Goal: Subscribe to service/newsletter

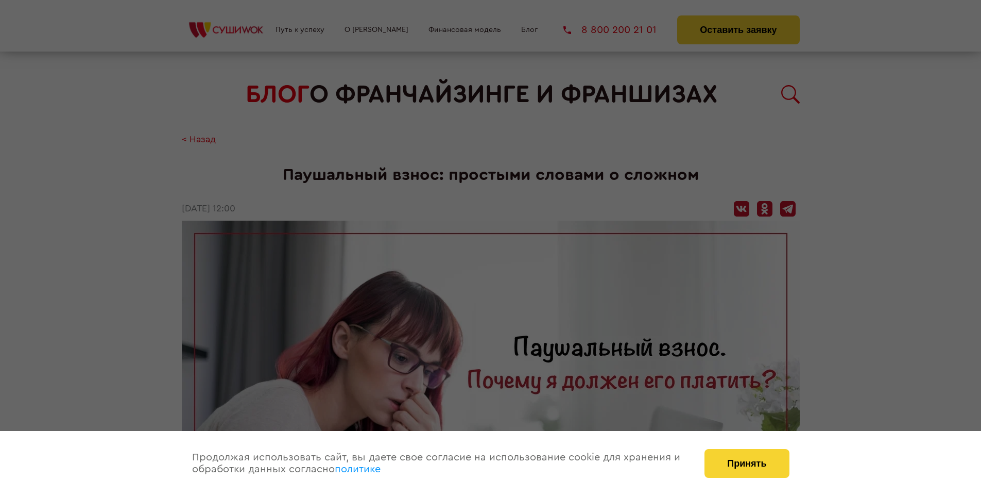
scroll to position [1131, 0]
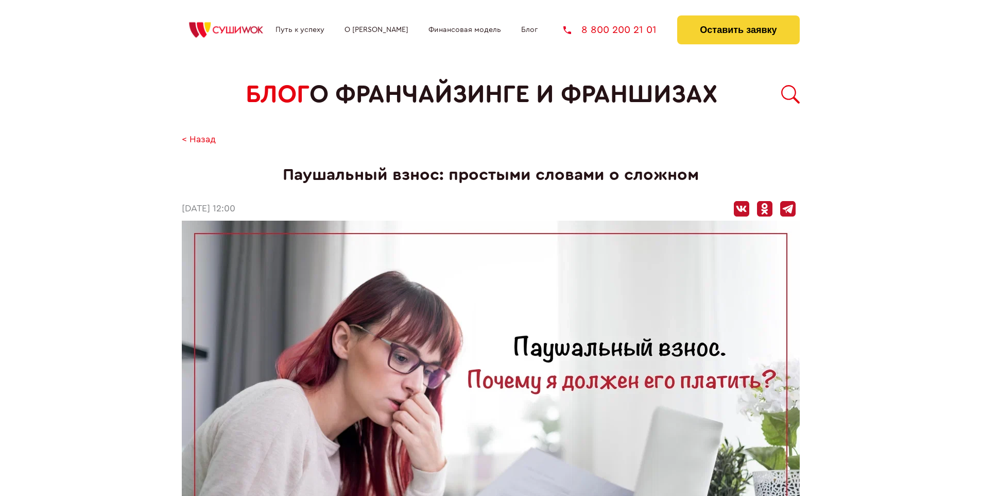
scroll to position [1131, 0]
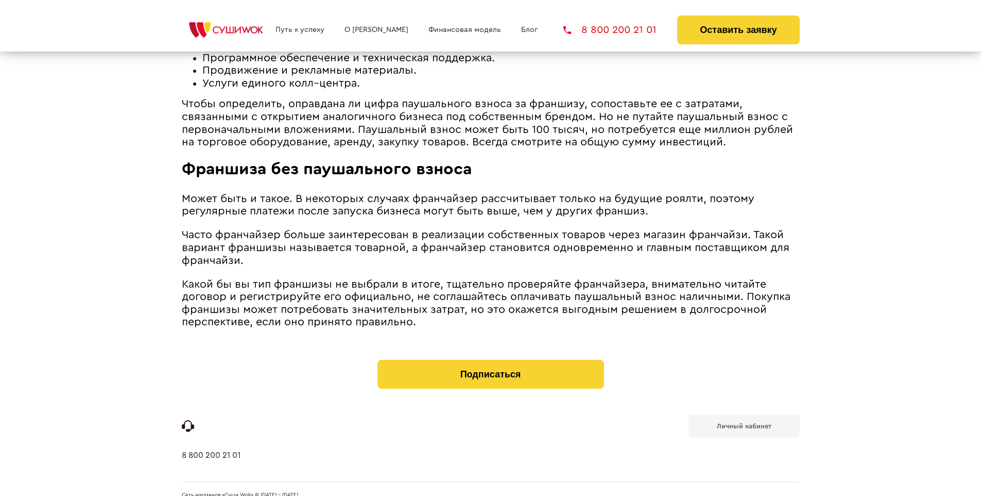
click at [744, 422] on b "Личный кабинет" at bounding box center [744, 425] width 55 height 7
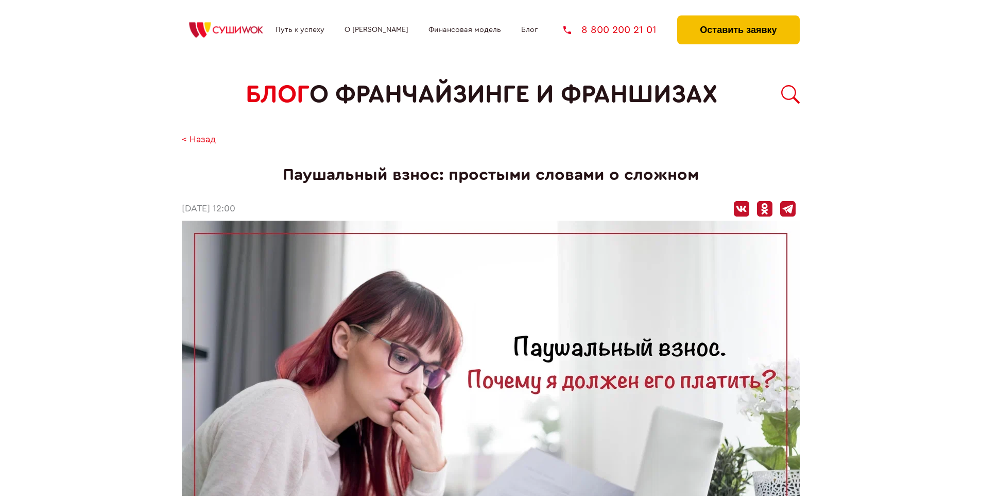
click at [738, 18] on button "Оставить заявку" at bounding box center [739, 29] width 122 height 29
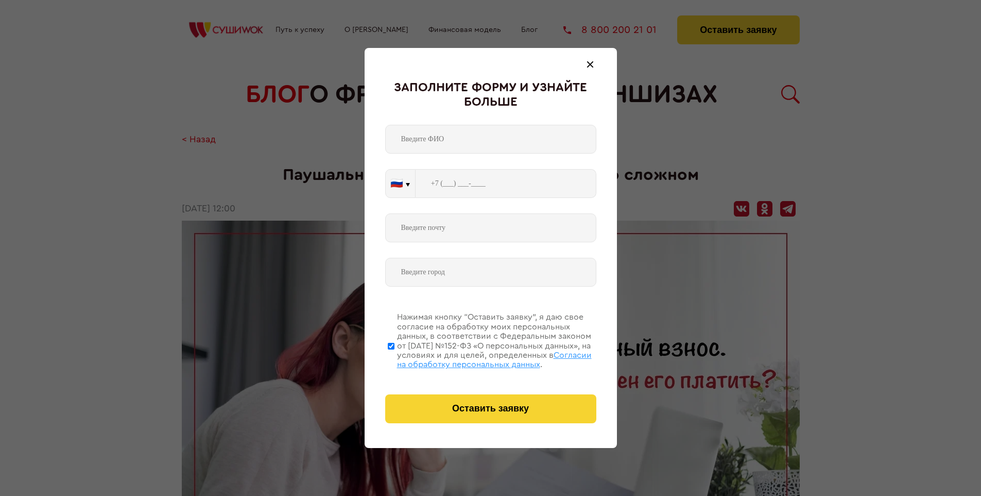
click at [478, 358] on span "Согласии на обработку персональных данных" at bounding box center [494, 360] width 195 height 18
click at [395, 358] on input "Нажимая кнопку “Оставить заявку”, я даю свое согласие на обработку моих персона…" at bounding box center [391, 345] width 7 height 82
checkbox input "false"
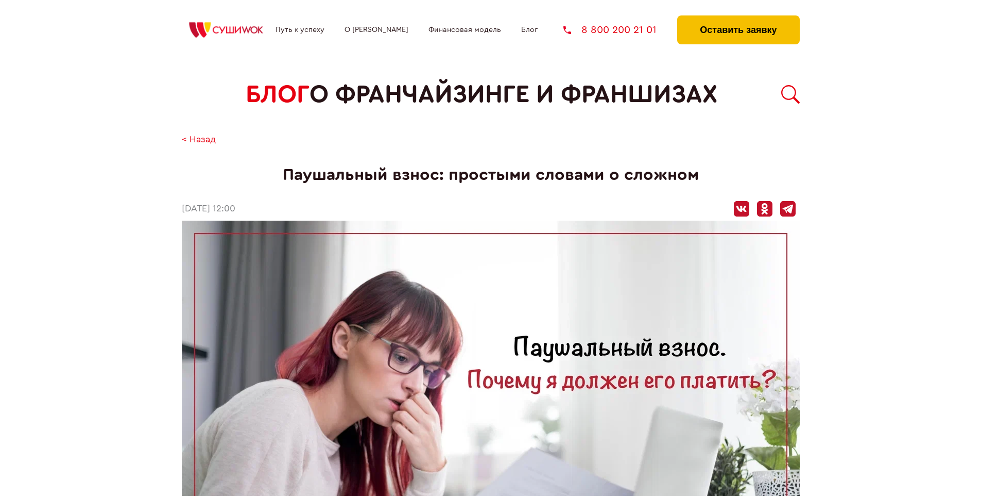
click at [738, 18] on button "Оставить заявку" at bounding box center [739, 29] width 122 height 29
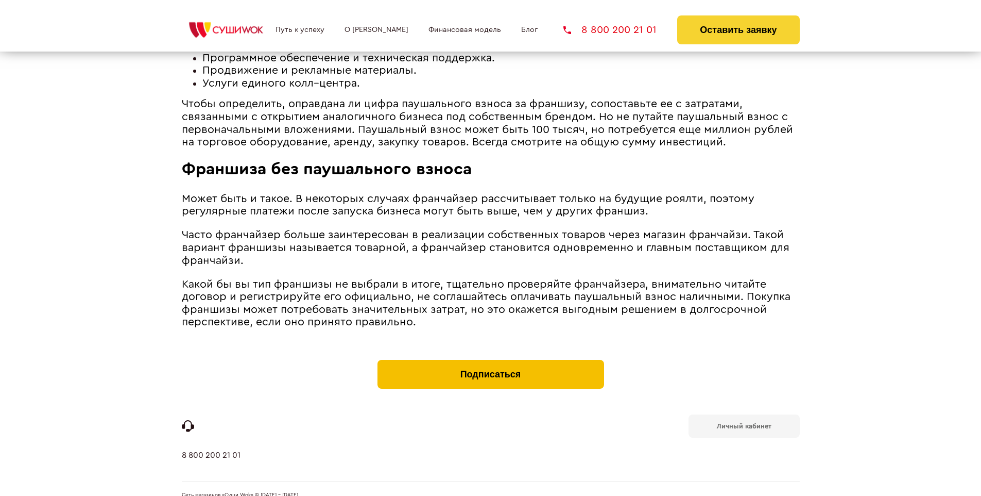
click at [490, 360] on button "Подписаться" at bounding box center [491, 374] width 227 height 29
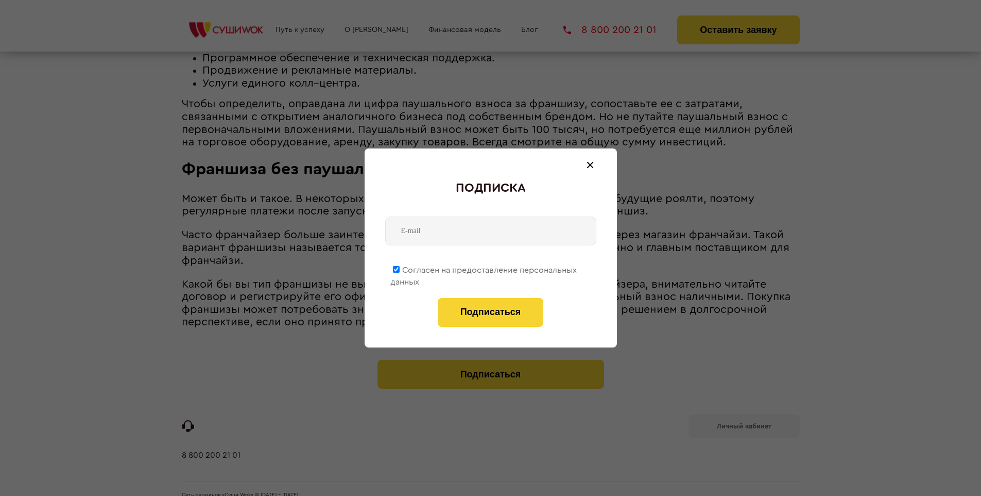
click at [484, 268] on span "Согласен на предоставление персональных данных" at bounding box center [484, 276] width 187 height 20
click at [400, 268] on input "Согласен на предоставление персональных данных" at bounding box center [396, 269] width 7 height 7
checkbox input "false"
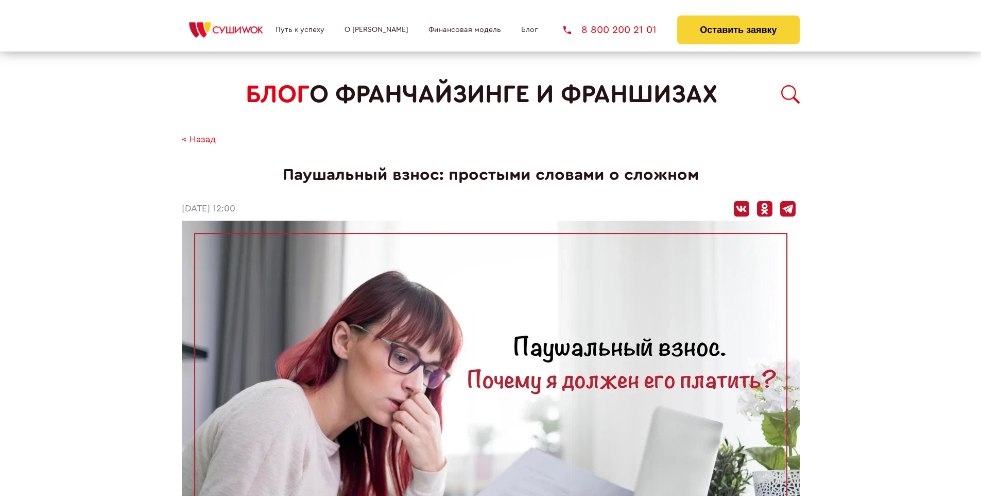
scroll to position [1131, 0]
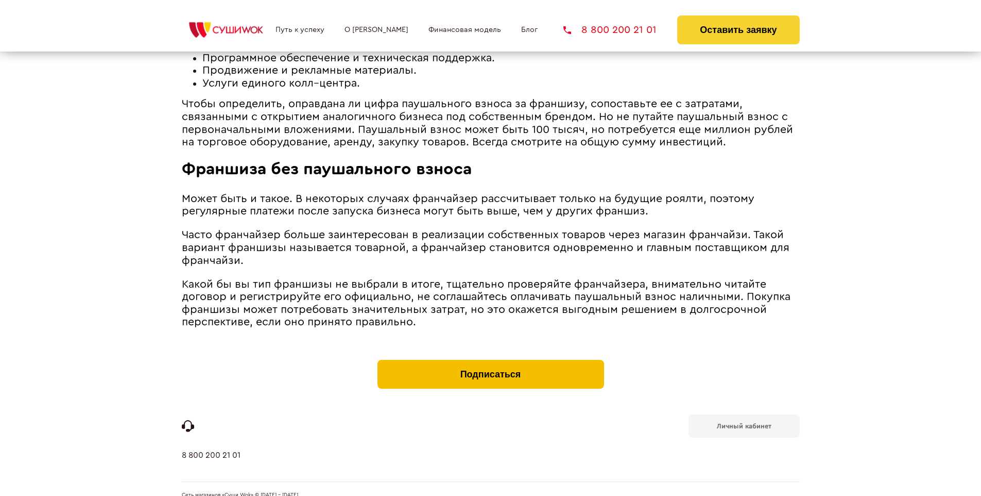
click at [490, 360] on button "Подписаться" at bounding box center [491, 374] width 227 height 29
